Goal: Task Accomplishment & Management: Manage account settings

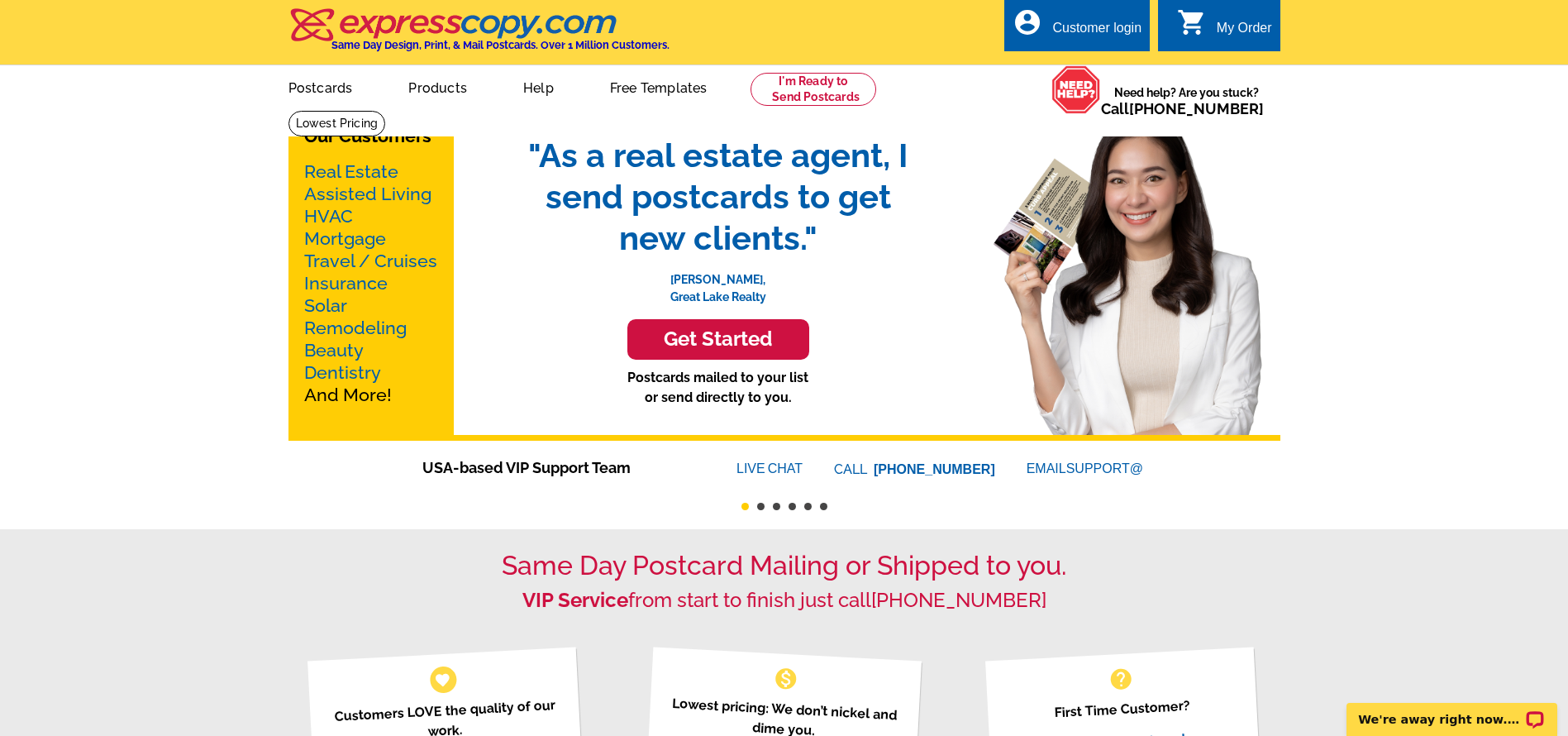
click at [1095, 26] on div "Customer login" at bounding box center [1096, 32] width 89 height 23
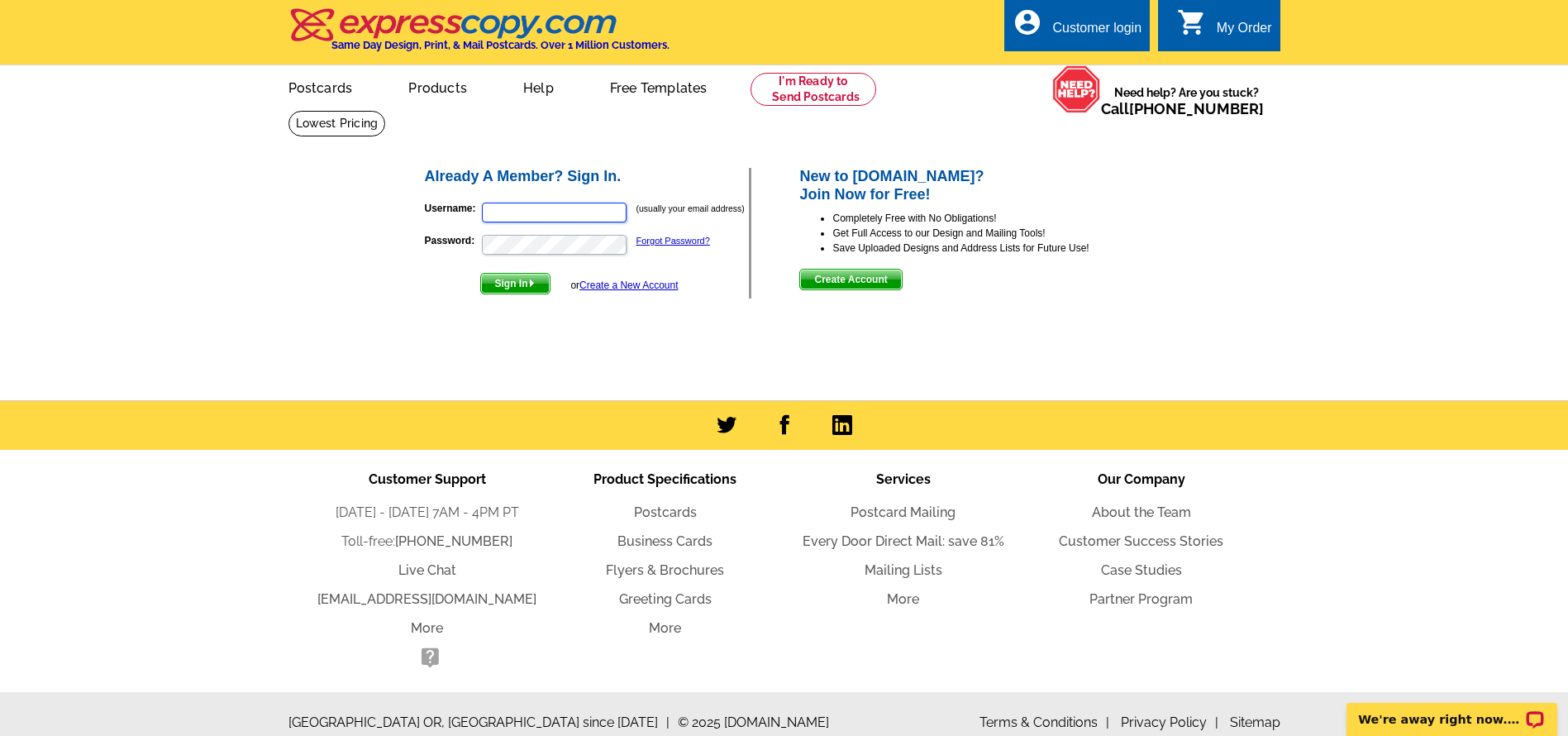
type input "[EMAIL_ADDRESS][DOMAIN_NAME]"
click at [525, 280] on span "Sign In" at bounding box center [515, 284] width 69 height 20
